Goal: Find specific page/section: Find specific page/section

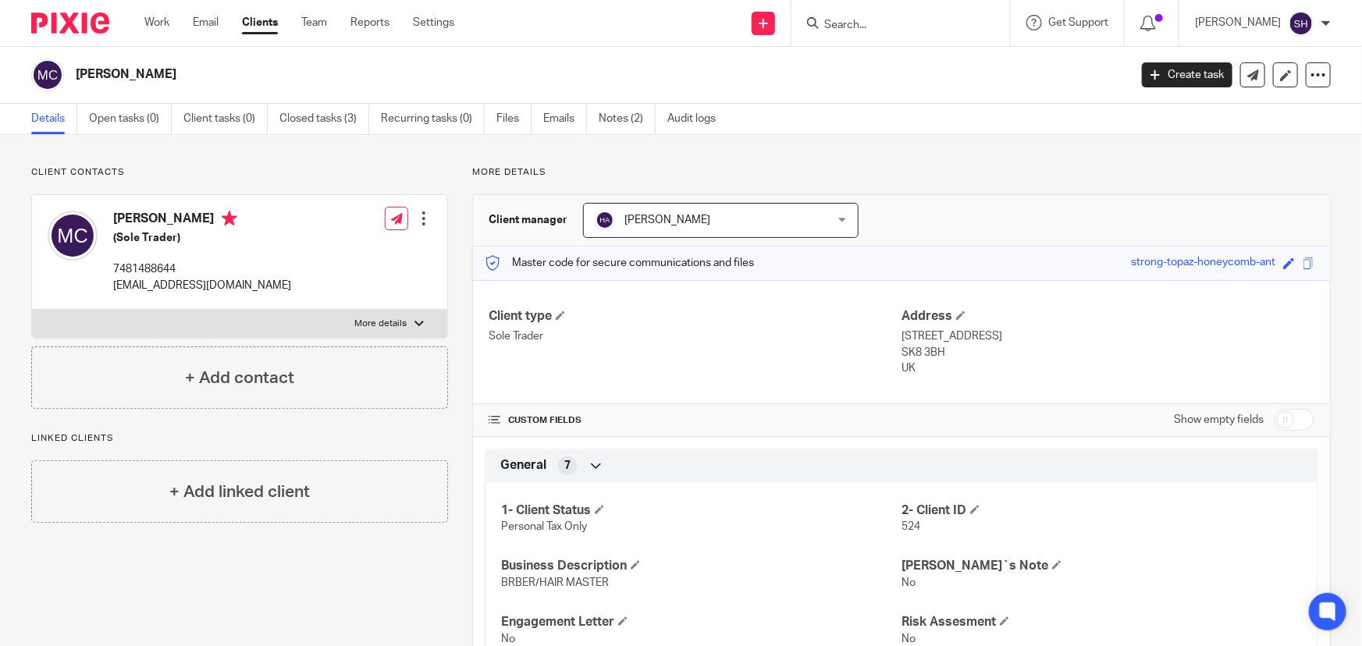
click at [919, 30] on input "Search" at bounding box center [893, 26] width 140 height 14
type input ","
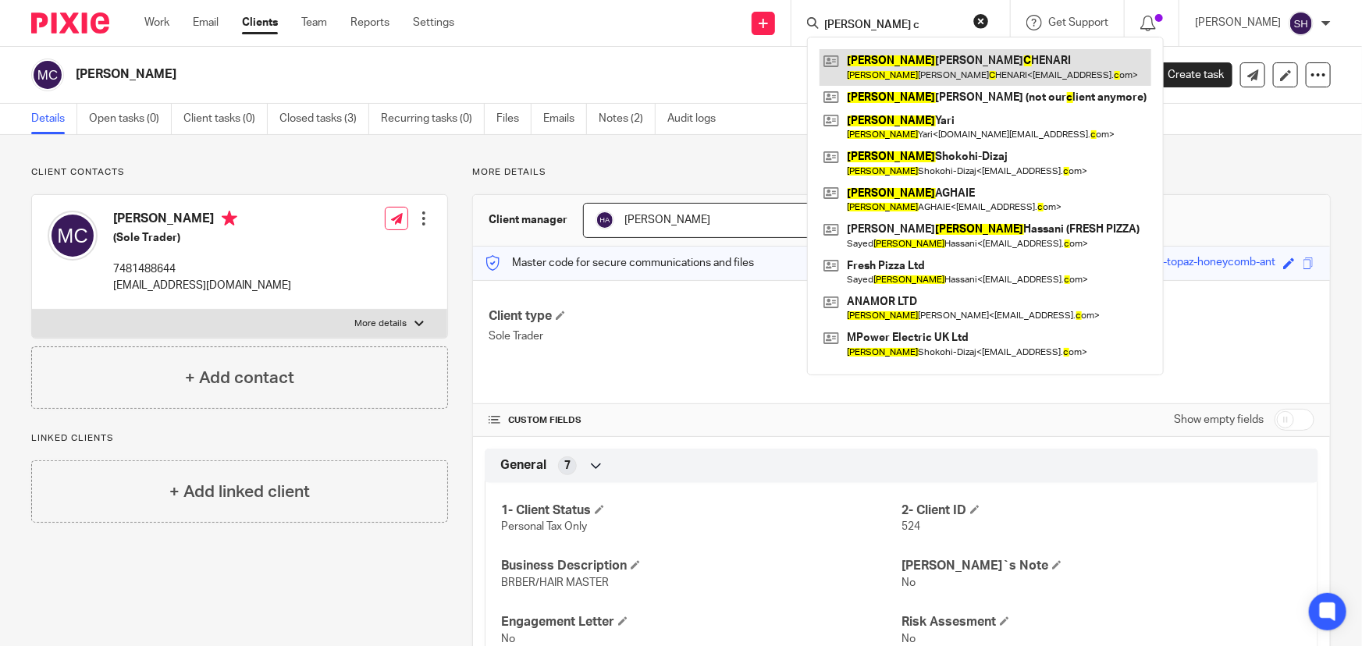
type input "[PERSON_NAME] c"
click at [1012, 74] on link at bounding box center [985, 67] width 332 height 36
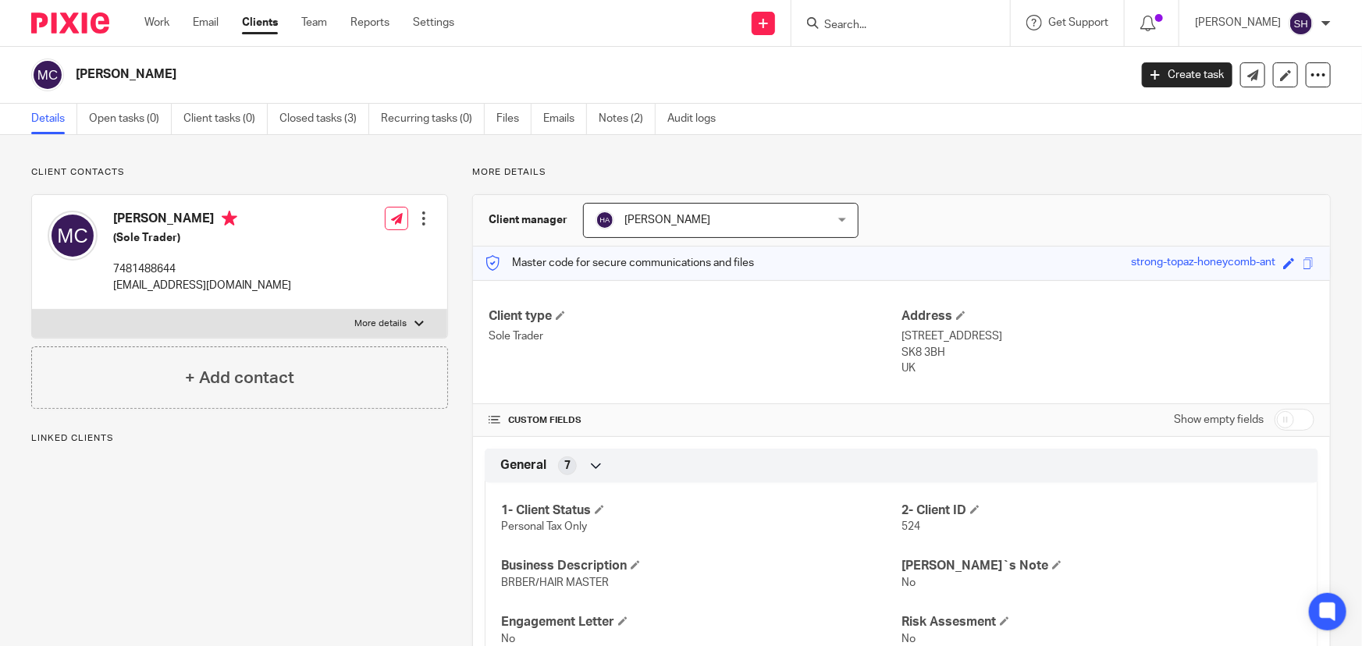
click at [405, 328] on label "More details" at bounding box center [239, 324] width 415 height 28
click at [32, 310] on input "More details" at bounding box center [31, 309] width 1 height 1
checkbox input "true"
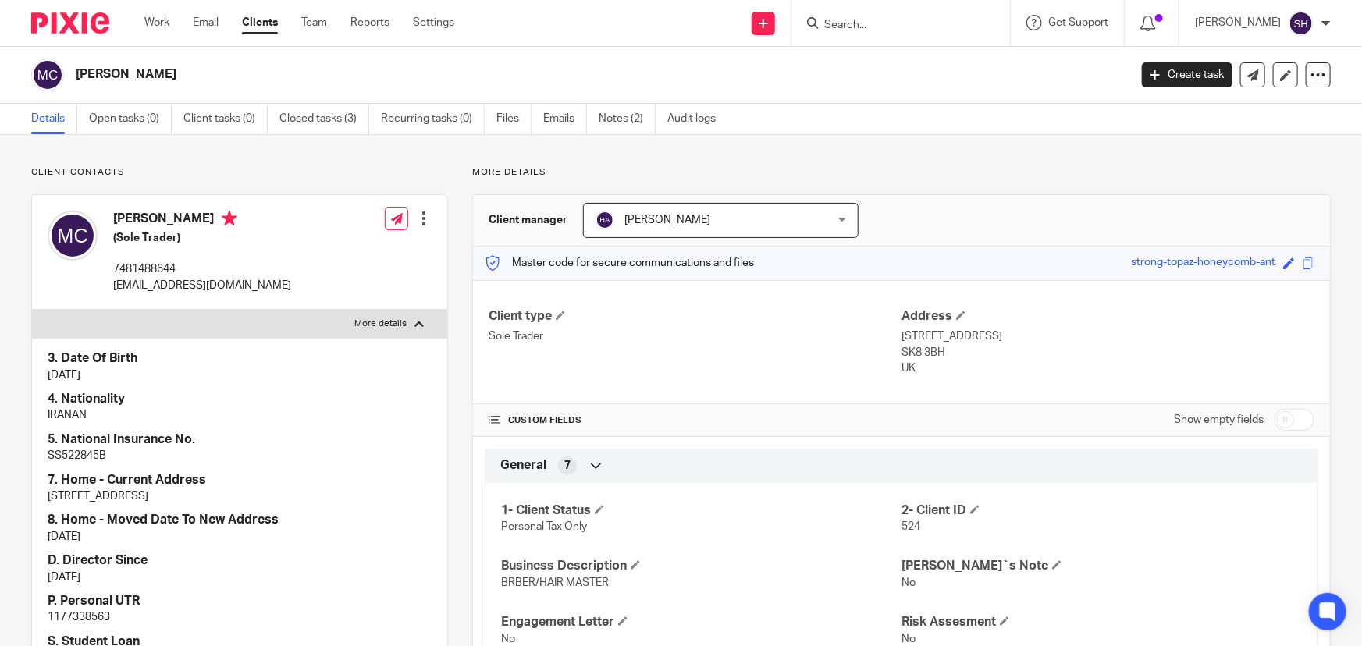
drag, startPoint x: 79, startPoint y: 70, endPoint x: 153, endPoint y: 69, distance: 74.2
click at [153, 69] on h2 "[PERSON_NAME]" at bounding box center [493, 74] width 834 height 16
copy h2 "MORTEZA SH"
